Goal: Task Accomplishment & Management: Use online tool/utility

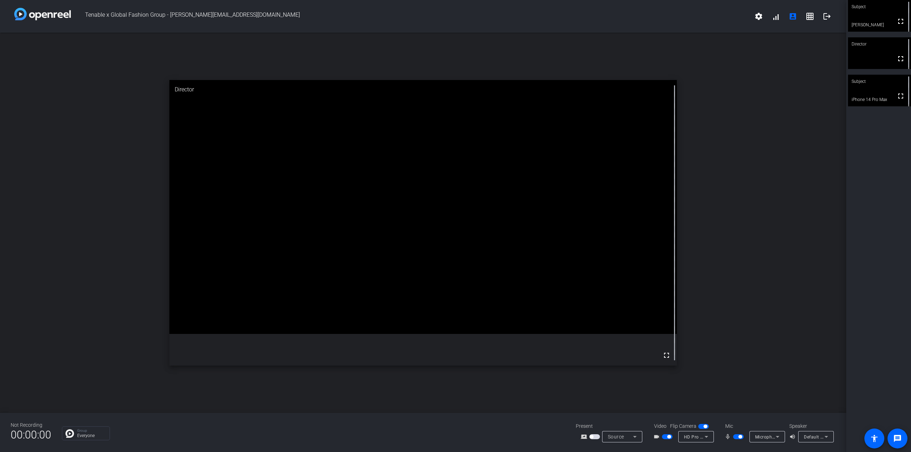
click at [430, 431] on span "button" at bounding box center [738, 437] width 11 height 5
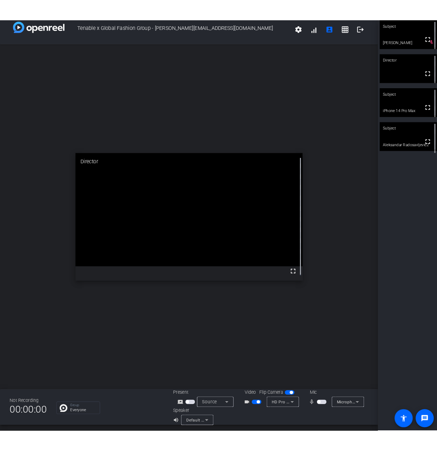
scroll to position [8, 0]
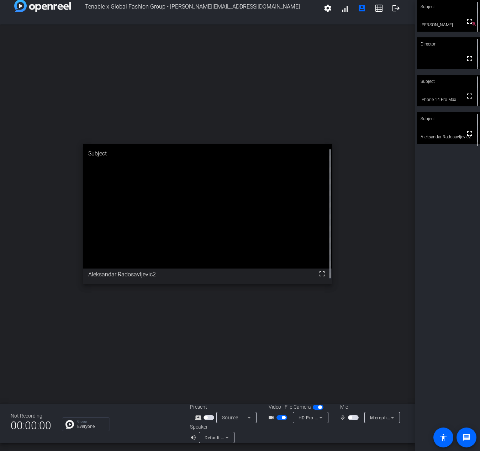
click at [348, 421] on mat-slide-toggle at bounding box center [354, 417] width 12 height 7
click at [348, 420] on span "button" at bounding box center [353, 417] width 11 height 5
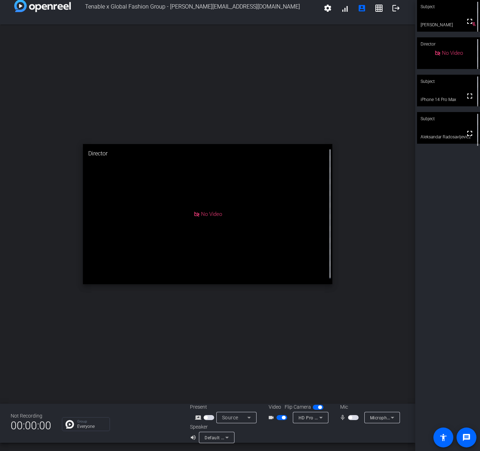
click at [287, 418] on span "button" at bounding box center [282, 417] width 11 height 5
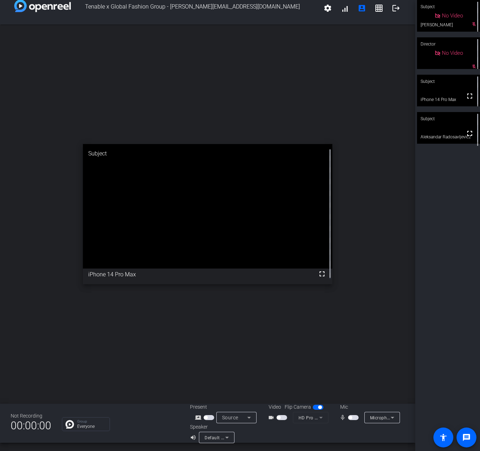
click at [287, 416] on span "button" at bounding box center [282, 417] width 11 height 5
click at [348, 420] on span "button" at bounding box center [353, 417] width 11 height 5
click at [285, 418] on span "button" at bounding box center [284, 418] width 4 height 4
click at [353, 420] on span "button" at bounding box center [355, 418] width 4 height 4
click at [348, 420] on span "button" at bounding box center [353, 417] width 11 height 5
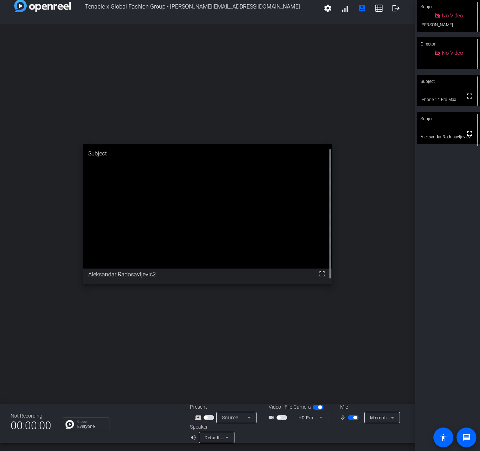
click at [348, 420] on span "button" at bounding box center [353, 417] width 11 height 5
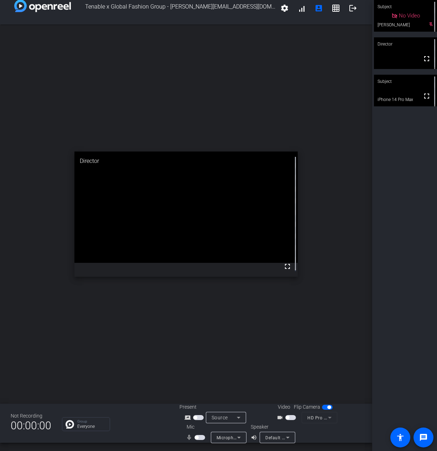
click at [195, 431] on span "button" at bounding box center [197, 438] width 4 height 4
click at [291, 417] on span "button" at bounding box center [290, 417] width 11 height 5
click at [200, 431] on span "button" at bounding box center [202, 438] width 4 height 4
click at [290, 418] on span "button" at bounding box center [292, 418] width 4 height 4
click at [200, 431] on span "button" at bounding box center [199, 437] width 11 height 5
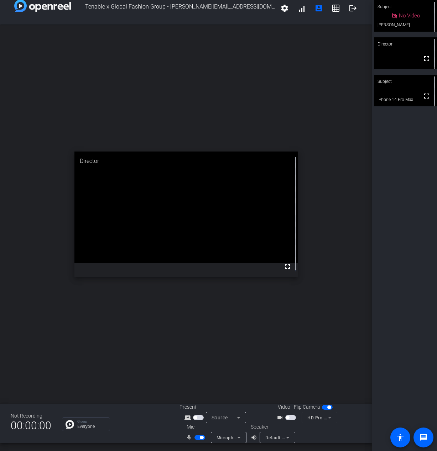
click at [291, 421] on mat-slide-toggle at bounding box center [291, 417] width 12 height 7
click at [290, 418] on span "button" at bounding box center [290, 417] width 11 height 5
click at [416, 217] on div "Subject fullscreen [PERSON_NAME] Director No Video Subject fullscreen iPhone 14…" at bounding box center [404, 225] width 65 height 451
click at [414, 212] on div "Subject fullscreen [PERSON_NAME] Director No Video mic_off_outline Subject full…" at bounding box center [404, 225] width 65 height 451
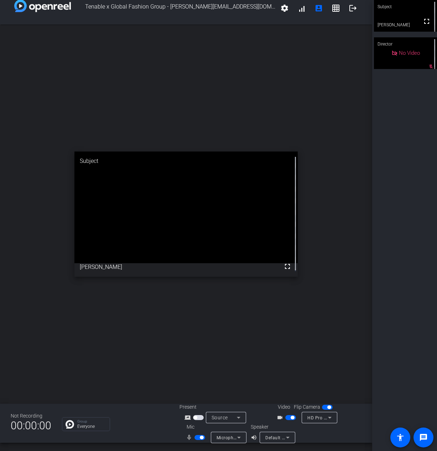
click at [396, 120] on div "Subject fullscreen [PERSON_NAME] Director No Video mic_off_outline" at bounding box center [404, 225] width 65 height 451
click at [188, 339] on div "open_in_new Subject fullscreen [PERSON_NAME]" at bounding box center [186, 214] width 372 height 379
